Goal: Task Accomplishment & Management: Manage account settings

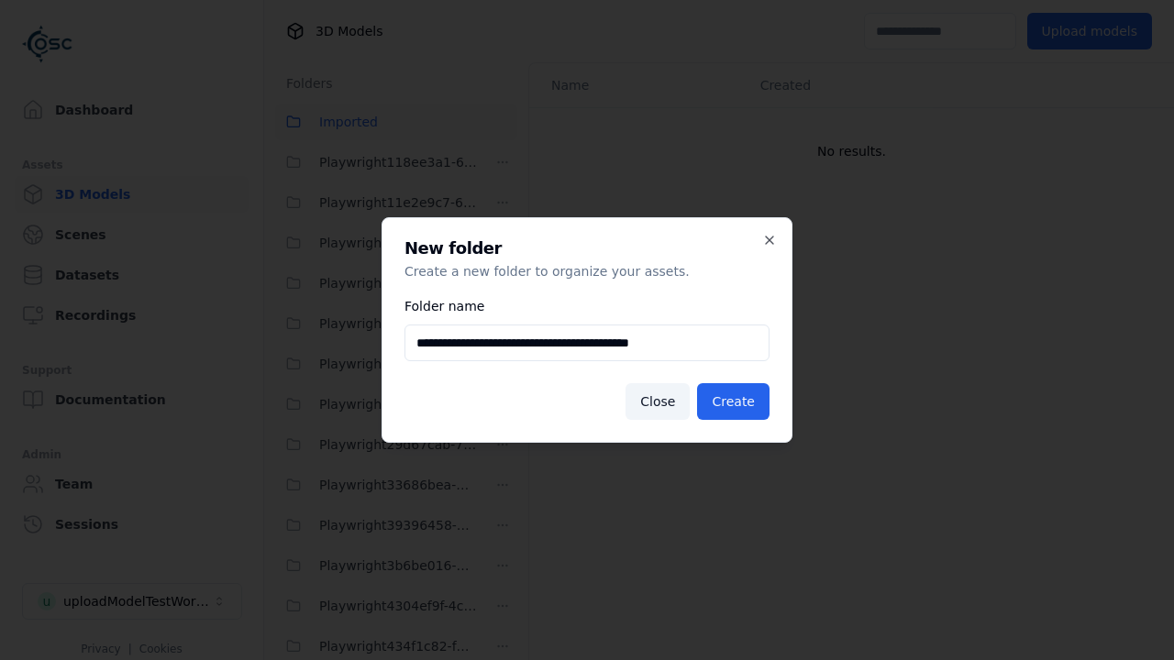
scroll to position [1816, 0]
type input "**********"
click at [735, 402] on button "Create" at bounding box center [733, 401] width 72 height 37
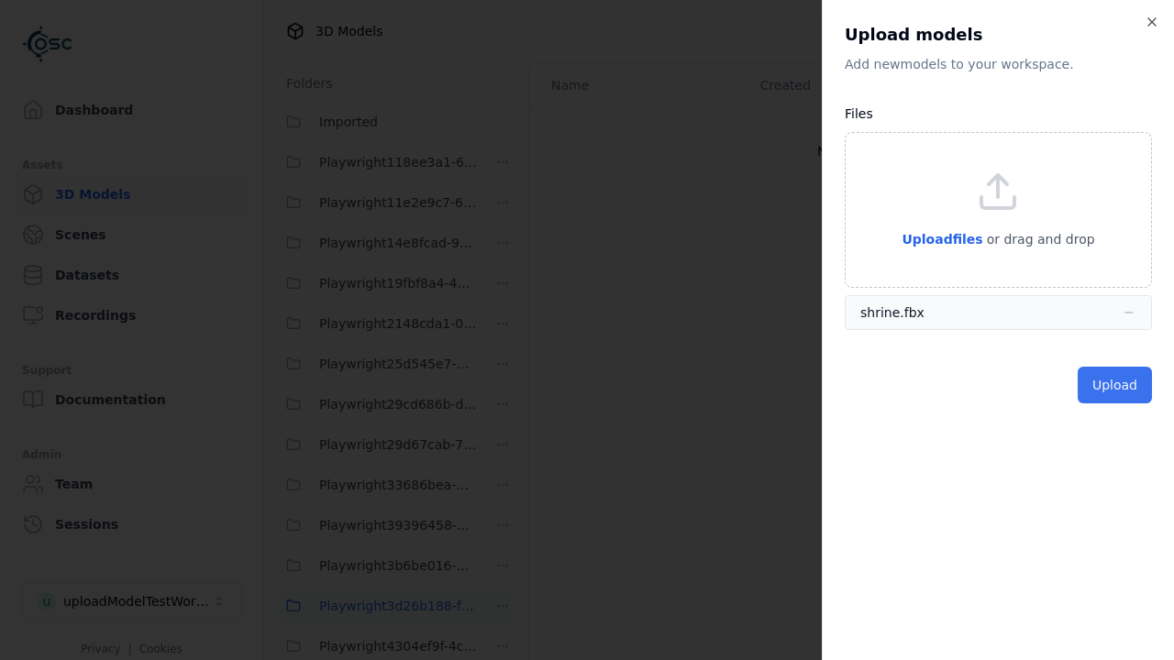
click at [1116, 385] on button "Upload" at bounding box center [1114, 385] width 74 height 37
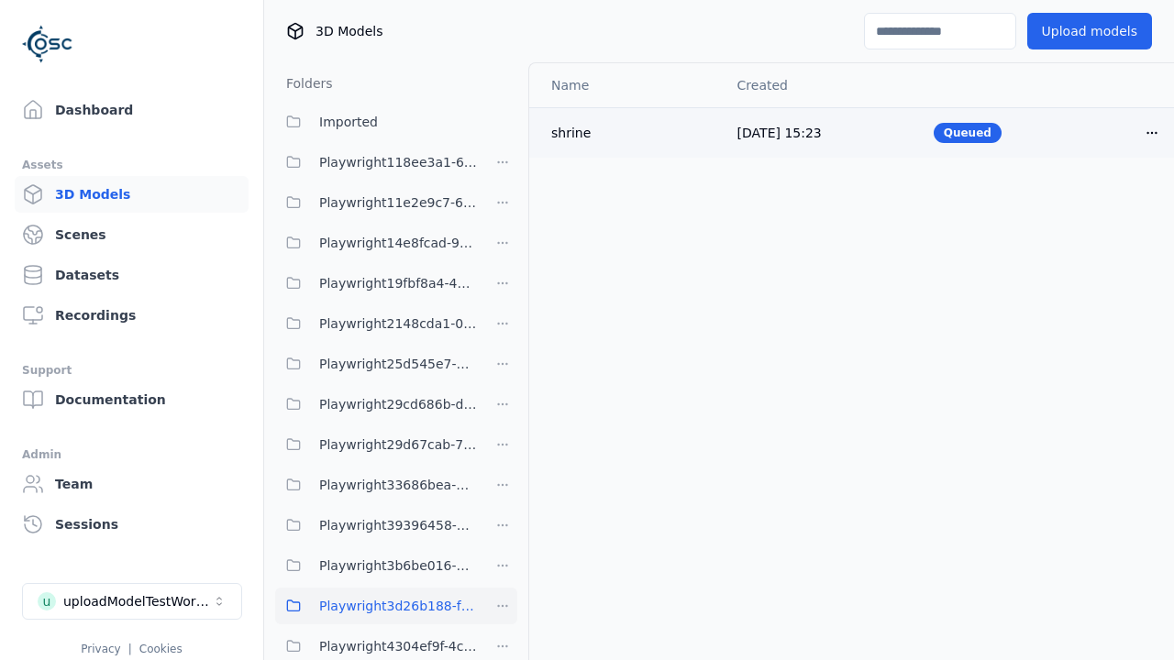
click at [1152, 132] on html "Support Dashboard Assets 3D Models Scenes Datasets Recordings Support Documenta…" at bounding box center [587, 330] width 1174 height 660
click at [1111, 204] on div "Delete" at bounding box center [1111, 203] width 108 height 29
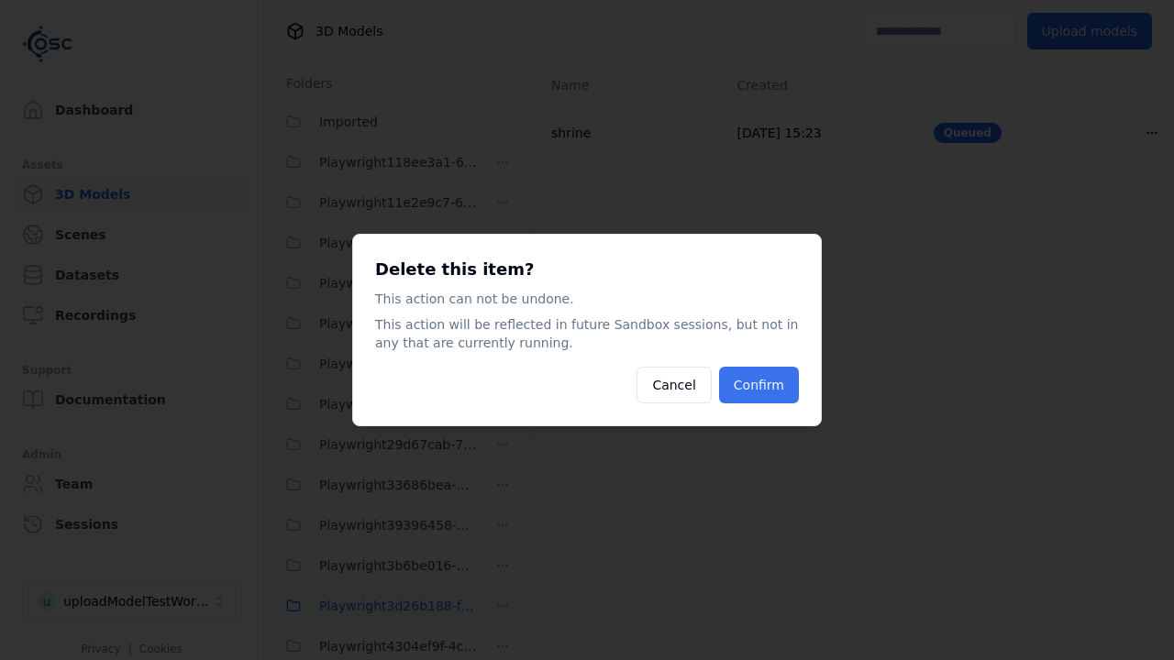
click at [760, 385] on button "Confirm" at bounding box center [759, 385] width 80 height 37
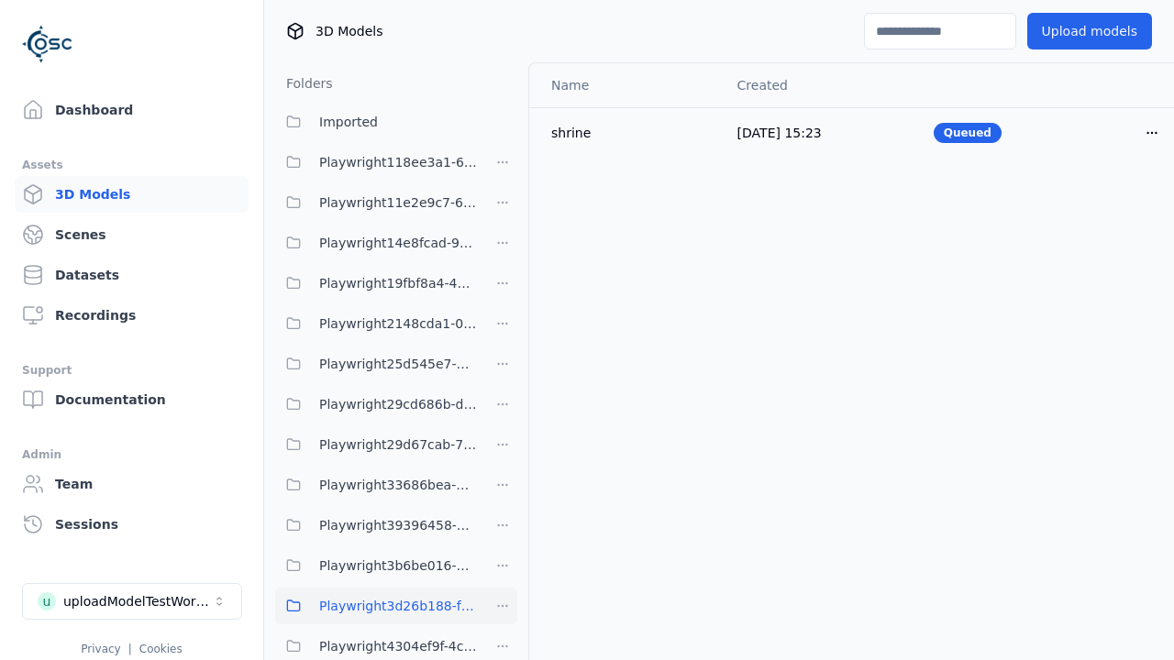
click at [502, 606] on html "Support Dashboard Assets 3D Models Scenes Datasets Recordings Support Documenta…" at bounding box center [587, 330] width 1174 height 660
